Goal: Transaction & Acquisition: Purchase product/service

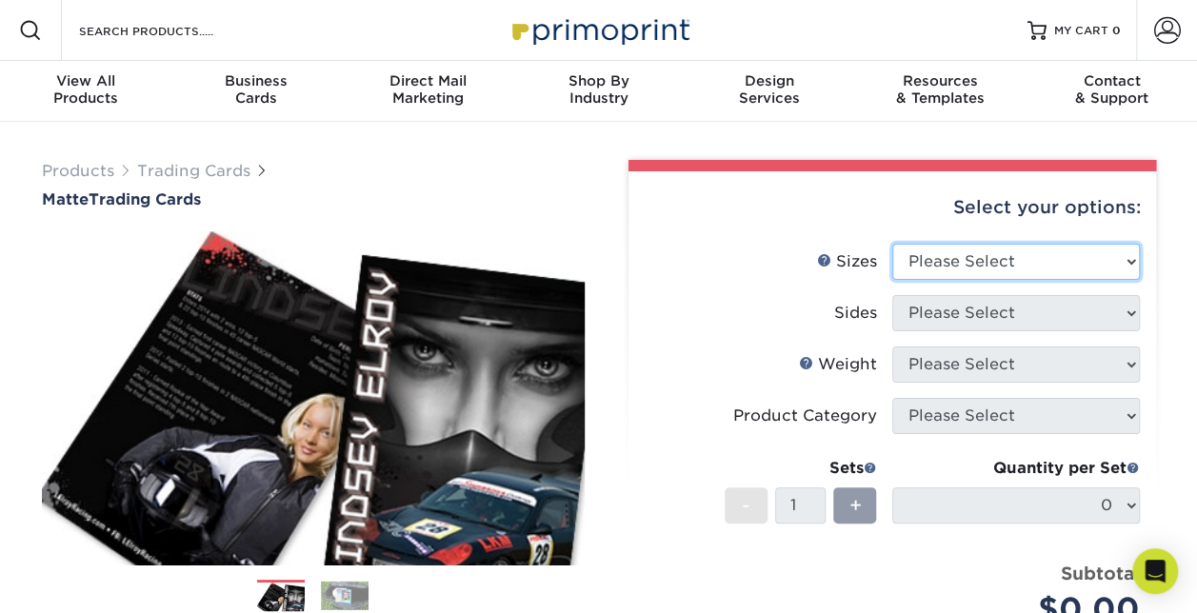
click at [1099, 255] on select "Please Select 2.5" x 3.5"" at bounding box center [1016, 262] width 248 height 36
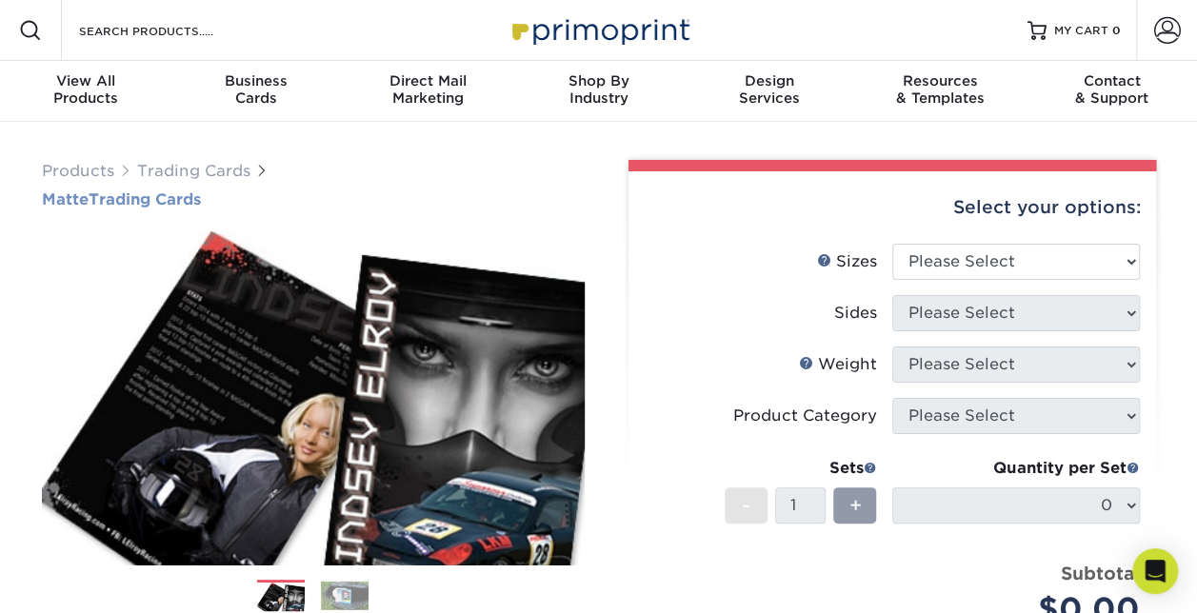
click at [510, 202] on h1 "Matte Trading Cards" at bounding box center [313, 199] width 543 height 18
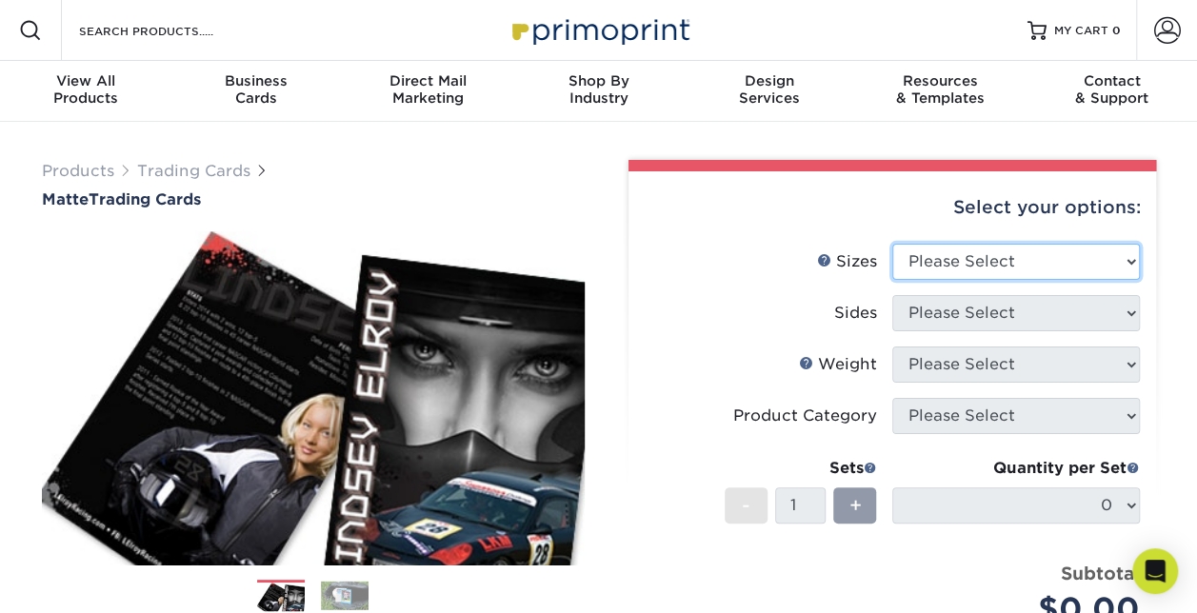
click at [1127, 259] on select "Please Select 2.5" x 3.5"" at bounding box center [1016, 262] width 248 height 36
select select "2.50x3.50"
click at [892, 244] on select "Please Select 2.5" x 3.5"" at bounding box center [1016, 262] width 248 height 36
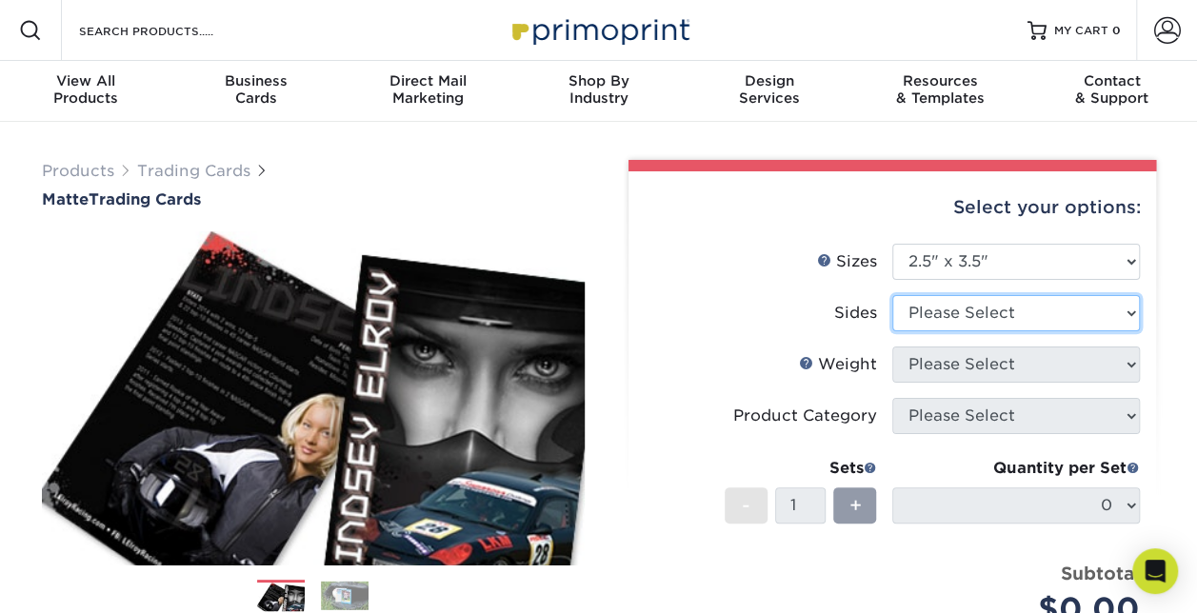
click at [1120, 306] on select "Please Select Print Both Sides Print Front Only" at bounding box center [1016, 313] width 248 height 36
select select "13abbda7-1d64-4f25-8bb2-c179b224825d"
click at [892, 295] on select "Please Select Print Both Sides Print Front Only" at bounding box center [1016, 313] width 248 height 36
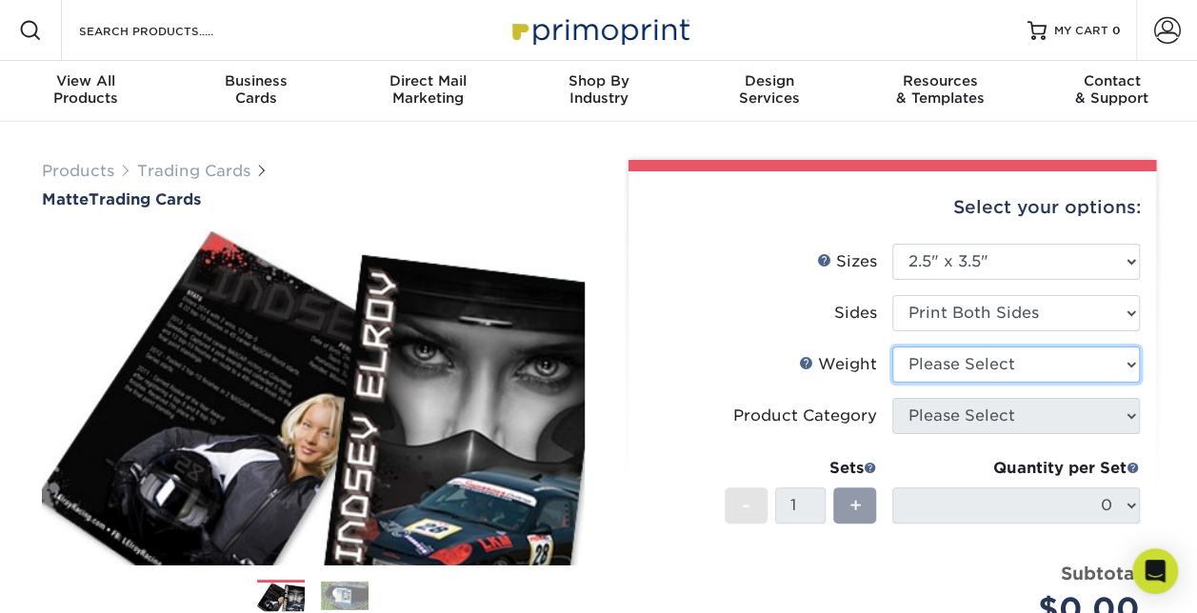
click at [1128, 360] on select "Please Select 16PT 14PT" at bounding box center [1016, 365] width 248 height 36
click at [705, 307] on label "Sides" at bounding box center [769, 313] width 248 height 36
